Goal: Task Accomplishment & Management: Manage account settings

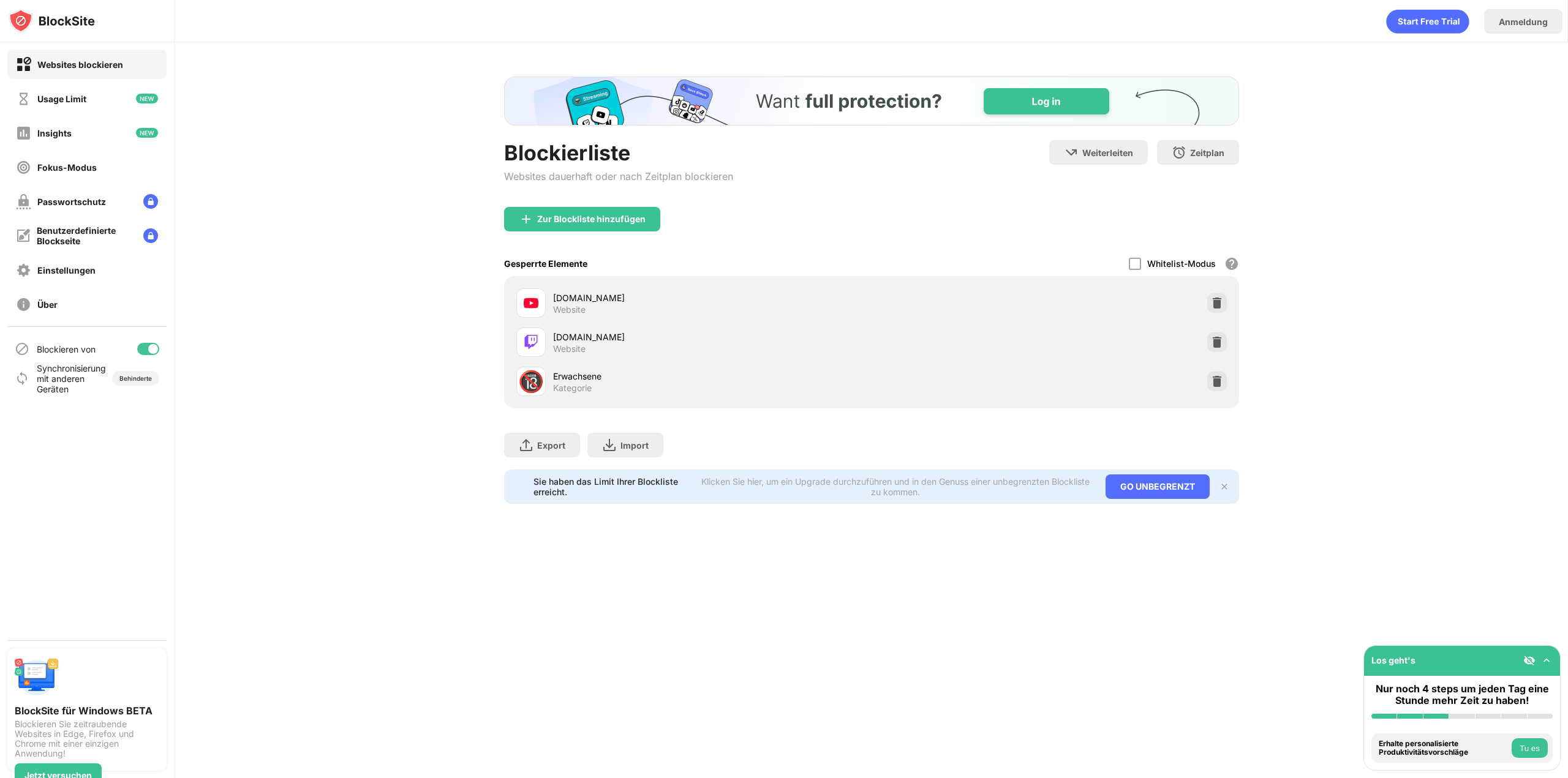
click at [1203, 349] on div "twitch.tv Website" at bounding box center [872, 343] width 720 height 40
click at [1208, 348] on div at bounding box center [1217, 342] width 20 height 20
